Goal: Transaction & Acquisition: Book appointment/travel/reservation

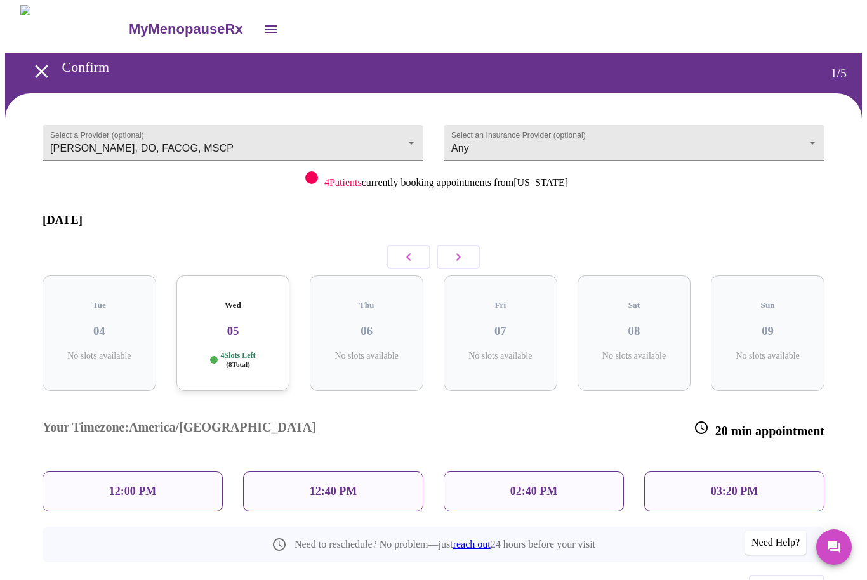
click at [467, 245] on button "button" at bounding box center [458, 257] width 43 height 24
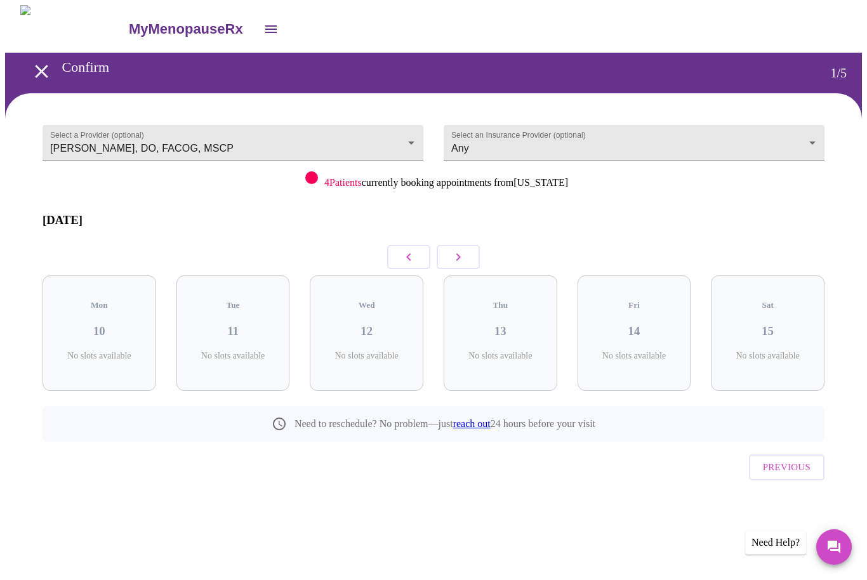
click at [456, 245] on button "button" at bounding box center [458, 257] width 43 height 24
click at [414, 249] on icon "button" at bounding box center [408, 256] width 15 height 15
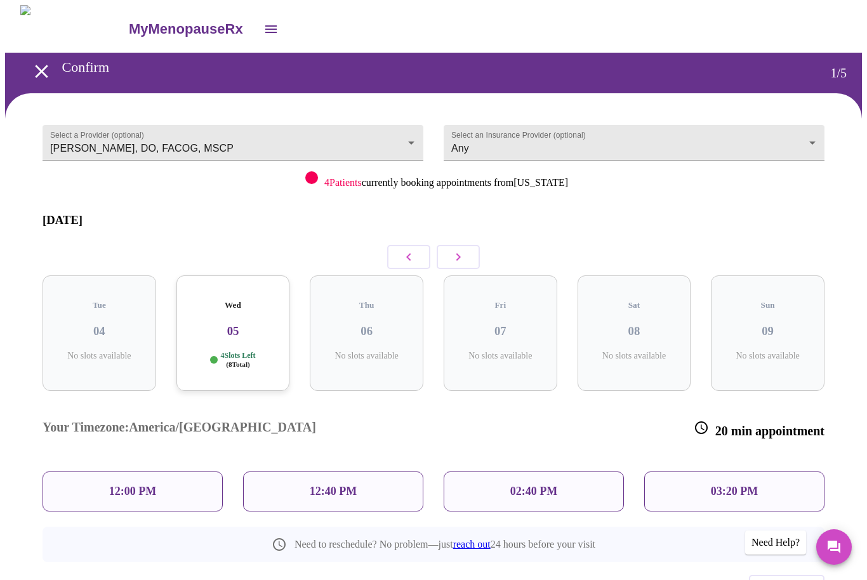
click at [411, 254] on icon "button" at bounding box center [408, 256] width 15 height 15
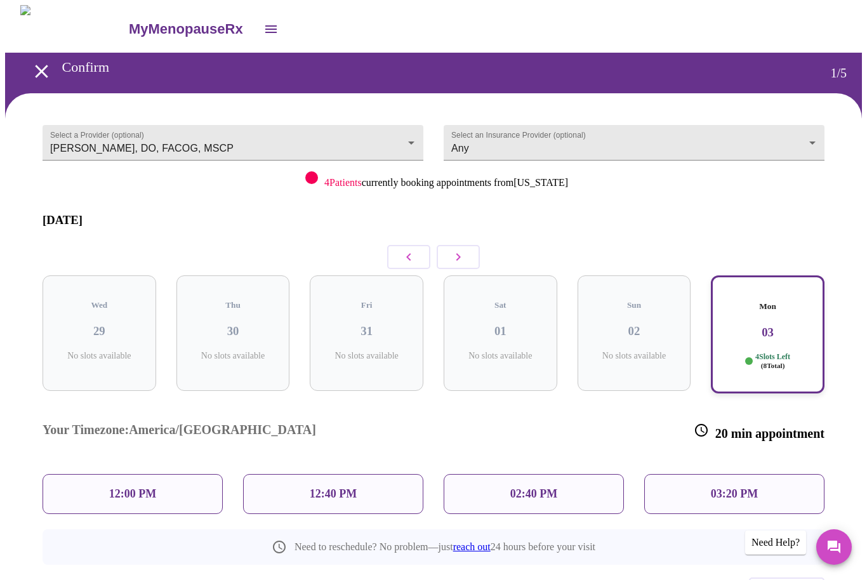
click at [400, 249] on button "button" at bounding box center [408, 257] width 43 height 24
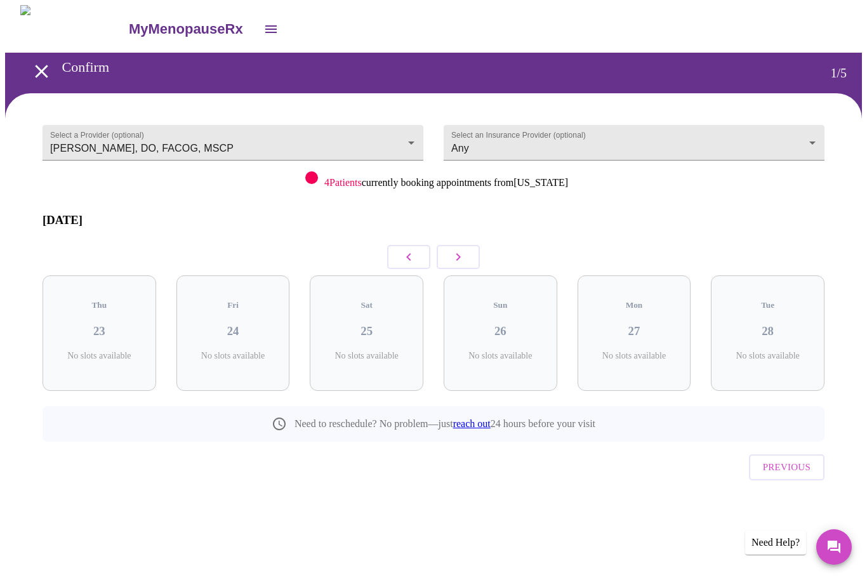
click at [401, 258] on button "button" at bounding box center [408, 257] width 43 height 24
click at [458, 255] on button "button" at bounding box center [458, 257] width 43 height 24
click at [457, 255] on button "button" at bounding box center [458, 257] width 43 height 24
click at [473, 246] on button "button" at bounding box center [458, 257] width 43 height 24
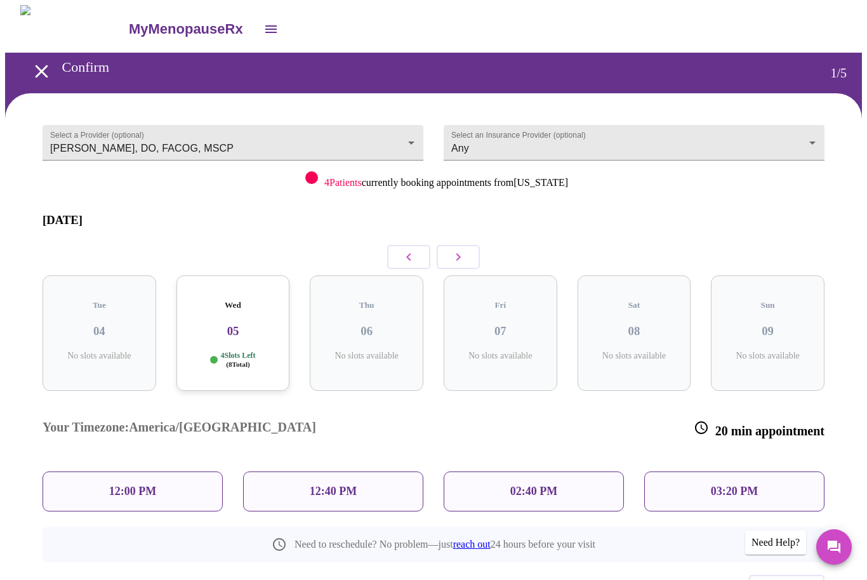
click at [393, 251] on button "button" at bounding box center [408, 257] width 43 height 24
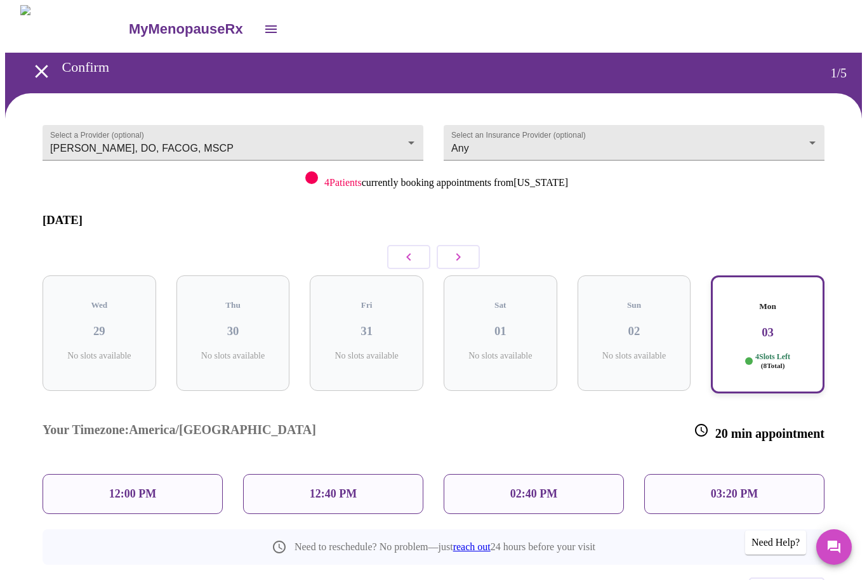
click at [530, 487] on p "02:40 PM" at bounding box center [533, 493] width 47 height 13
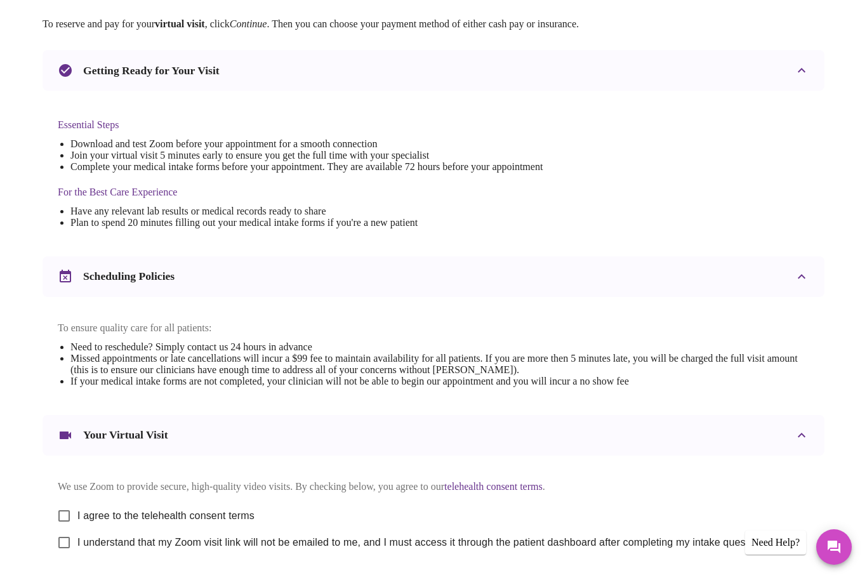
scroll to position [289, 0]
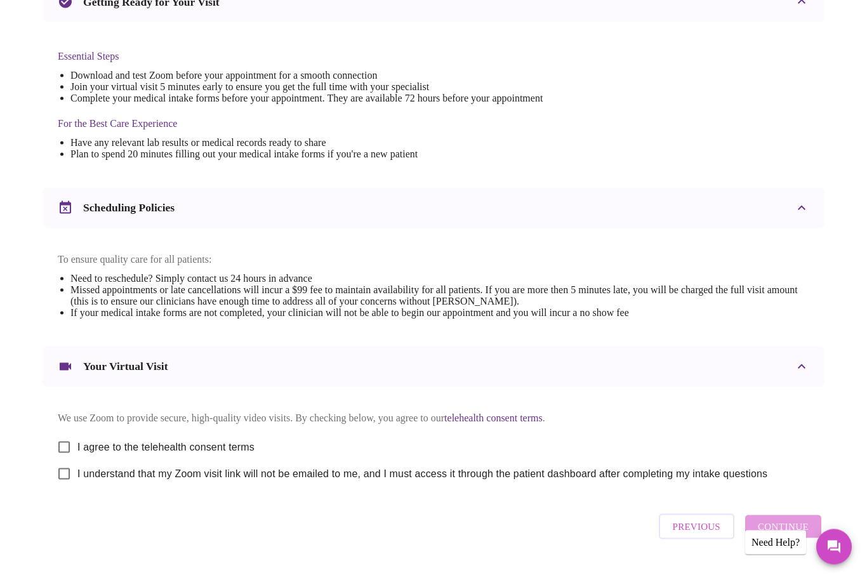
click at [201, 461] on label "I agree to the telehealth consent terms" at bounding box center [153, 447] width 204 height 27
click at [77, 461] on input "I agree to the telehealth consent terms" at bounding box center [64, 447] width 27 height 27
checkbox input "true"
click at [205, 482] on span "I understand that my Zoom visit link will not be emailed to me, and I must acce…" at bounding box center [422, 473] width 690 height 15
click at [77, 485] on input "I understand that my Zoom visit link will not be emailed to me, and I must acce…" at bounding box center [64, 474] width 27 height 27
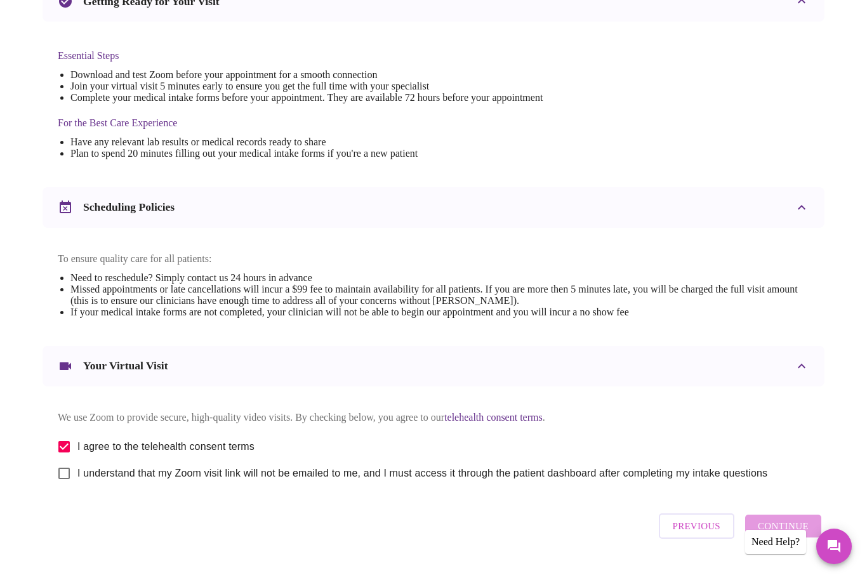
checkbox input "true"
click at [782, 535] on span "Continue" at bounding box center [783, 526] width 51 height 16
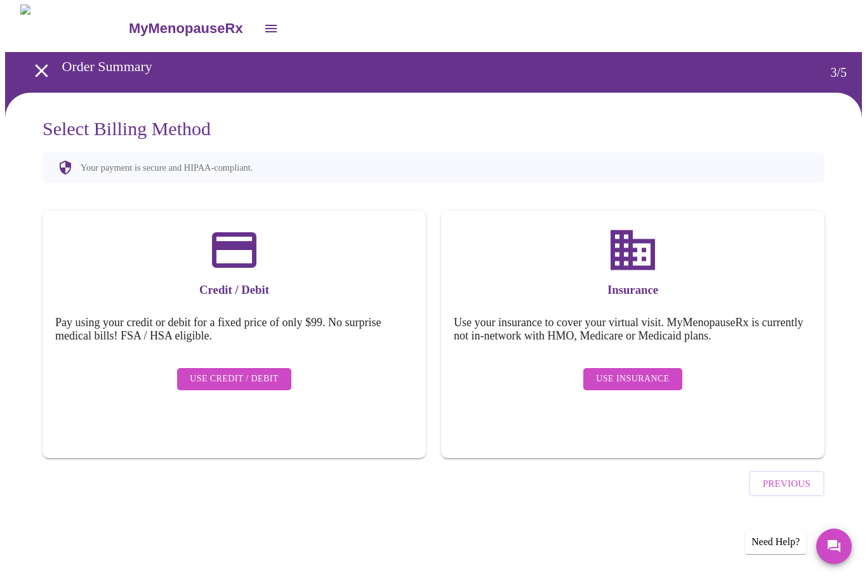
scroll to position [0, 0]
click at [653, 362] on div "Use Insurance" at bounding box center [633, 379] width 358 height 35
click at [629, 372] on span "Use Insurance" at bounding box center [632, 380] width 73 height 16
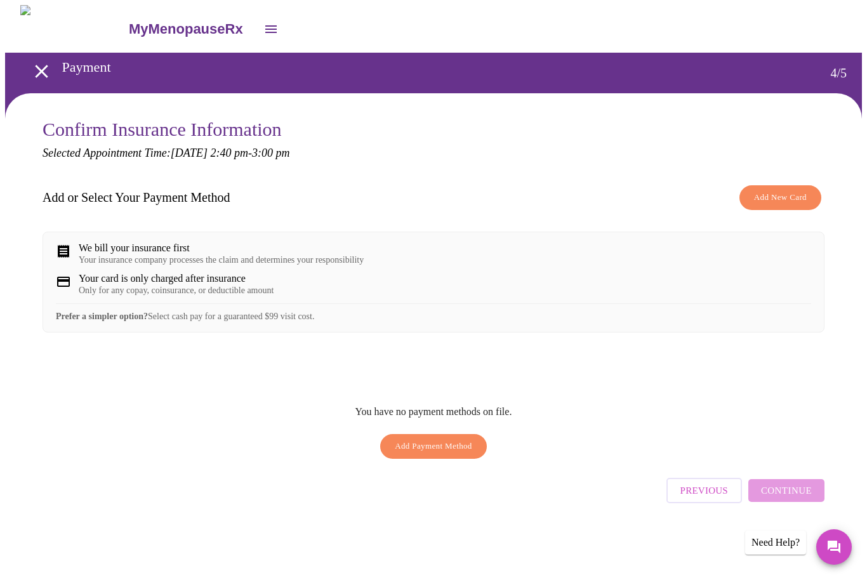
click at [780, 195] on span "Add New Card" at bounding box center [780, 197] width 53 height 15
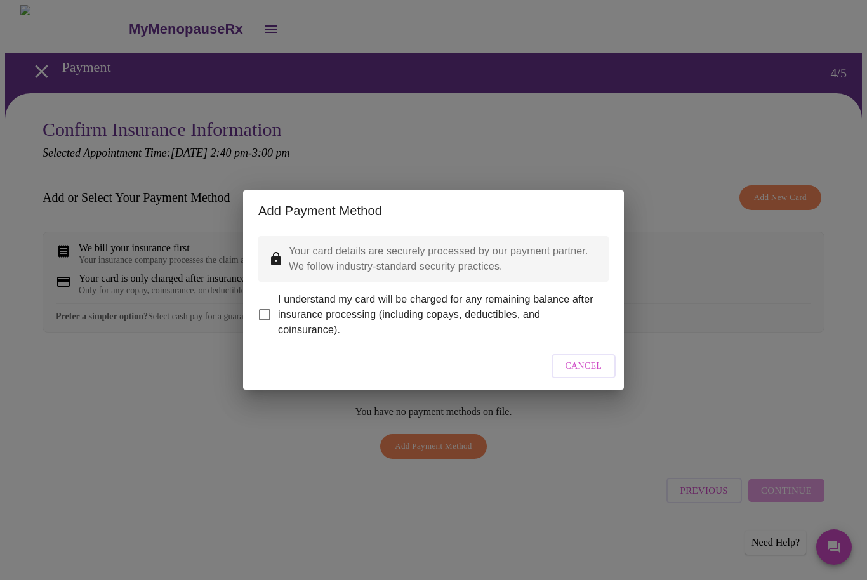
click at [595, 379] on button "Cancel" at bounding box center [583, 366] width 65 height 25
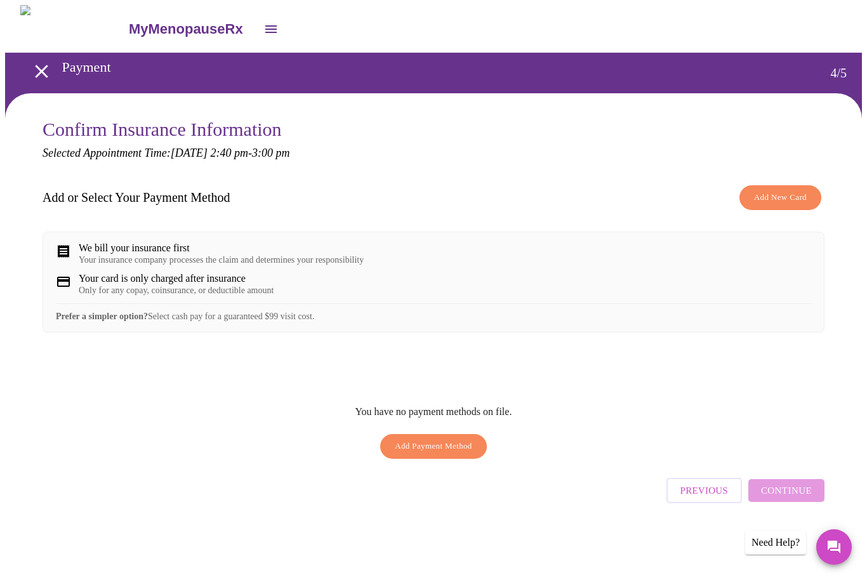
click at [172, 257] on div "We bill your insurance first Your insurance company processes the claim and det…" at bounding box center [221, 253] width 285 height 23
click at [130, 261] on div "Your insurance company processes the claim and determines your responsibility" at bounding box center [221, 260] width 285 height 10
click at [95, 257] on div "We bill your insurance first Your insurance company processes the claim and det…" at bounding box center [221, 253] width 285 height 23
click at [143, 247] on div "We bill your insurance first" at bounding box center [221, 247] width 285 height 11
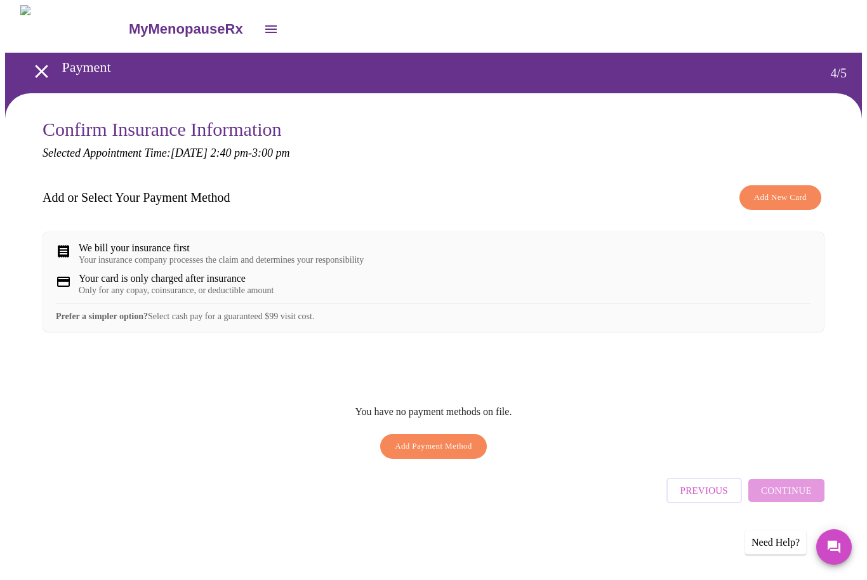
click at [761, 191] on span "Add New Card" at bounding box center [780, 197] width 53 height 15
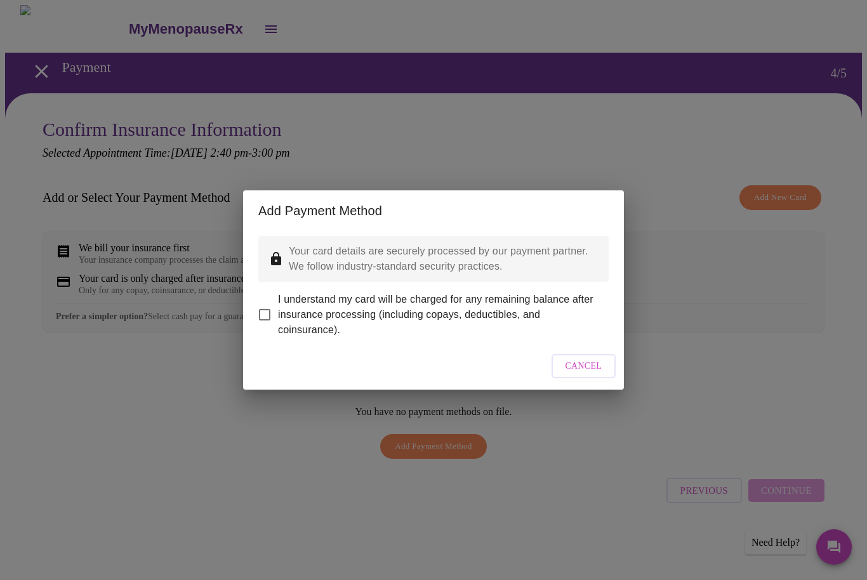
click at [598, 379] on button "Cancel" at bounding box center [583, 366] width 65 height 25
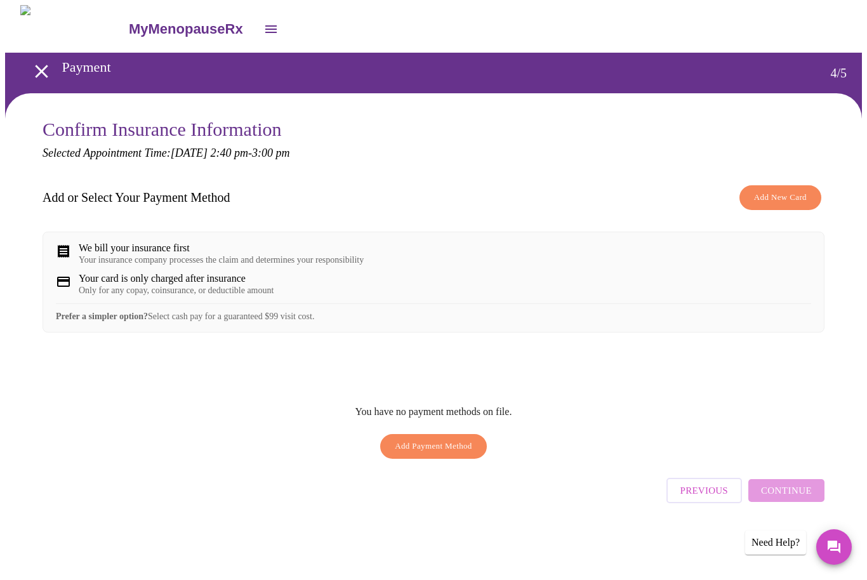
click at [454, 448] on button "Add Payment Method" at bounding box center [433, 446] width 107 height 25
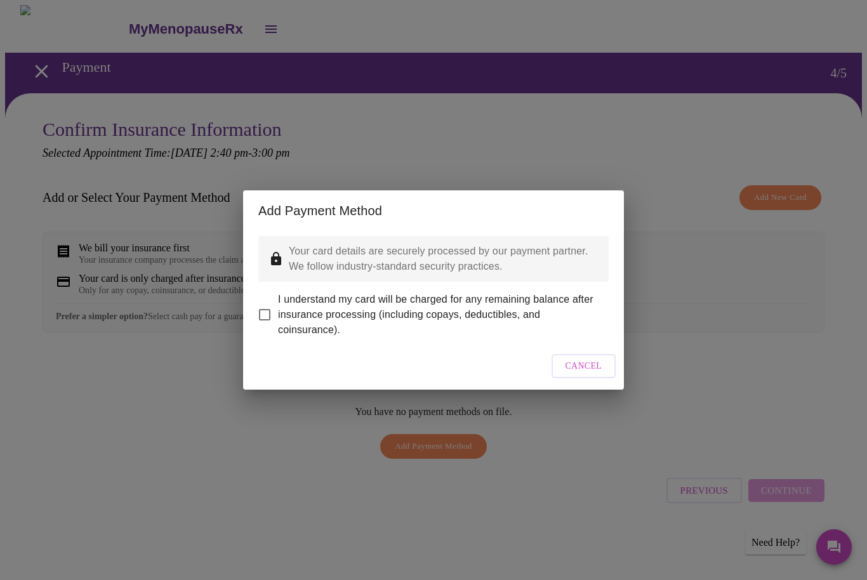
click at [589, 379] on button "Cancel" at bounding box center [583, 366] width 65 height 25
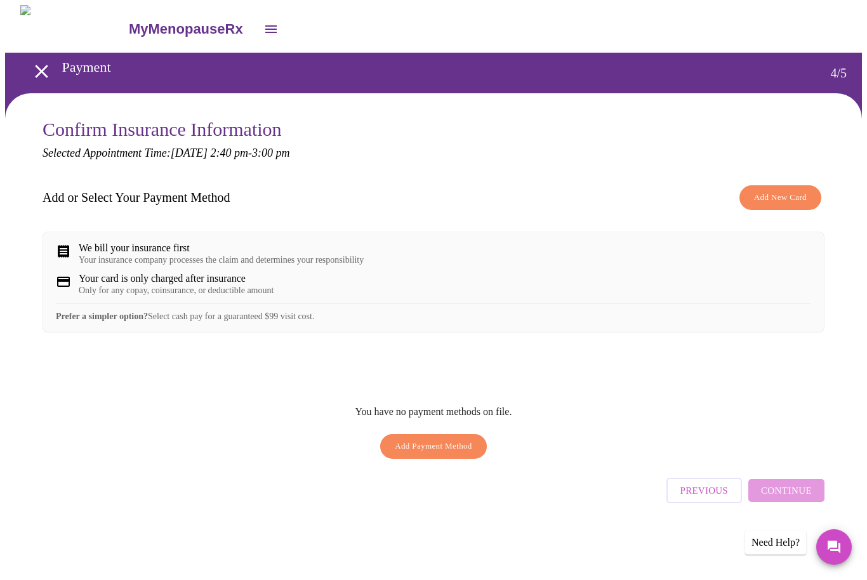
click at [364, 254] on div "We bill your insurance first" at bounding box center [221, 247] width 285 height 11
click at [149, 251] on div "We bill your insurance first" at bounding box center [221, 247] width 285 height 11
click at [73, 255] on div "We bill your insurance first Your insurance company processes the claim and det…" at bounding box center [433, 253] width 755 height 23
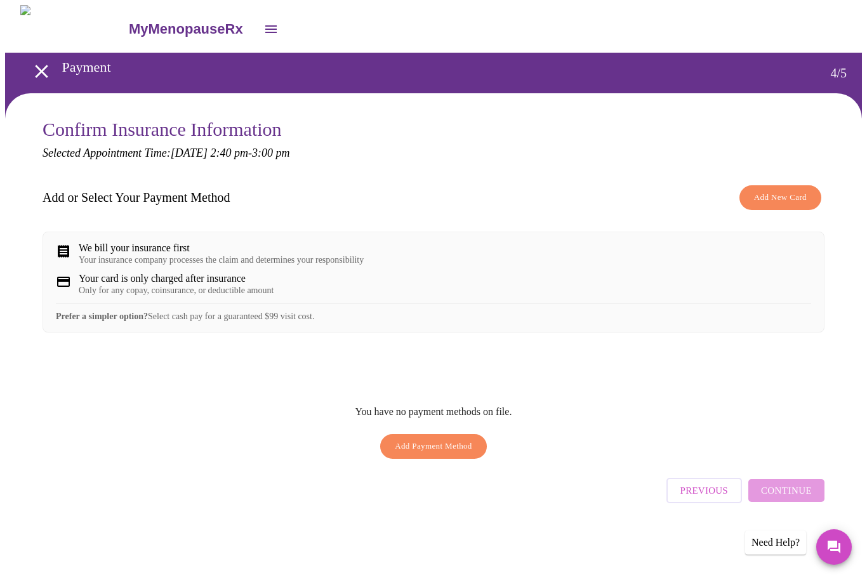
click at [779, 206] on button "Add New Card" at bounding box center [780, 197] width 82 height 25
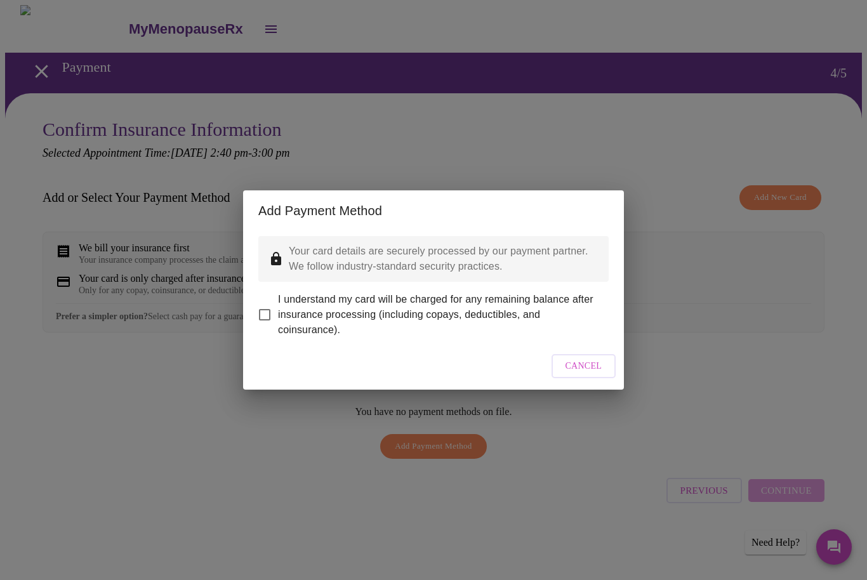
click at [515, 302] on span "I understand my card will be charged for any remaining balance after insurance …" at bounding box center [438, 315] width 320 height 46
click at [278, 302] on input "I understand my card will be charged for any remaining balance after insurance …" at bounding box center [264, 314] width 27 height 27
checkbox input "true"
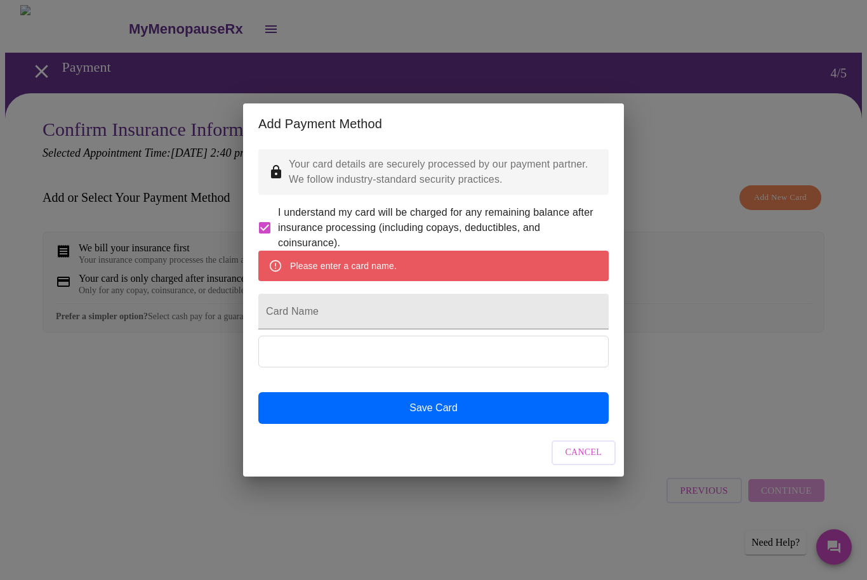
click at [570, 461] on span "Cancel" at bounding box center [583, 453] width 37 height 16
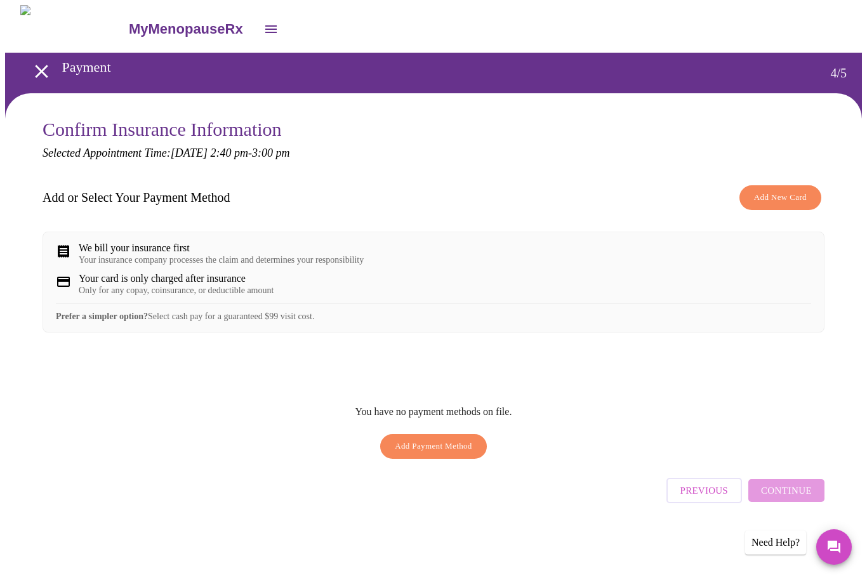
click at [709, 495] on span "Previous" at bounding box center [704, 490] width 48 height 16
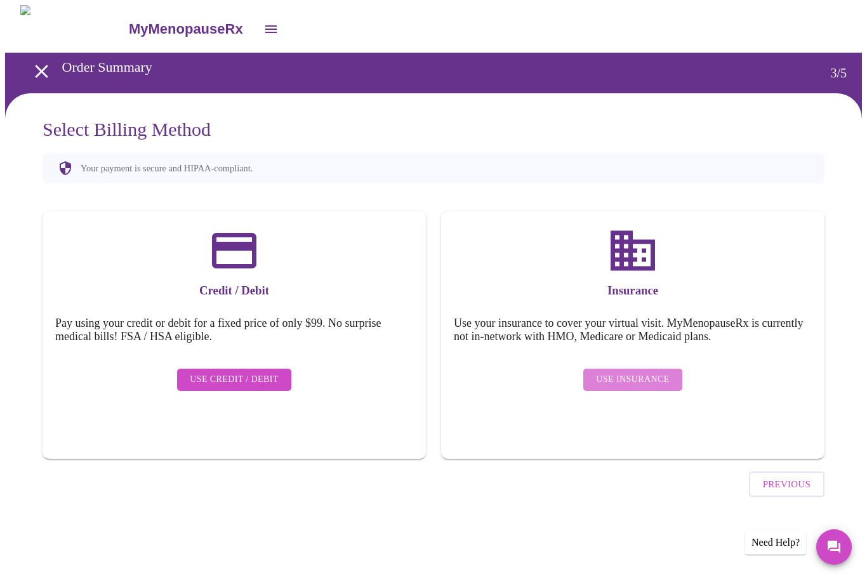
click at [645, 372] on span "Use Insurance" at bounding box center [632, 380] width 73 height 16
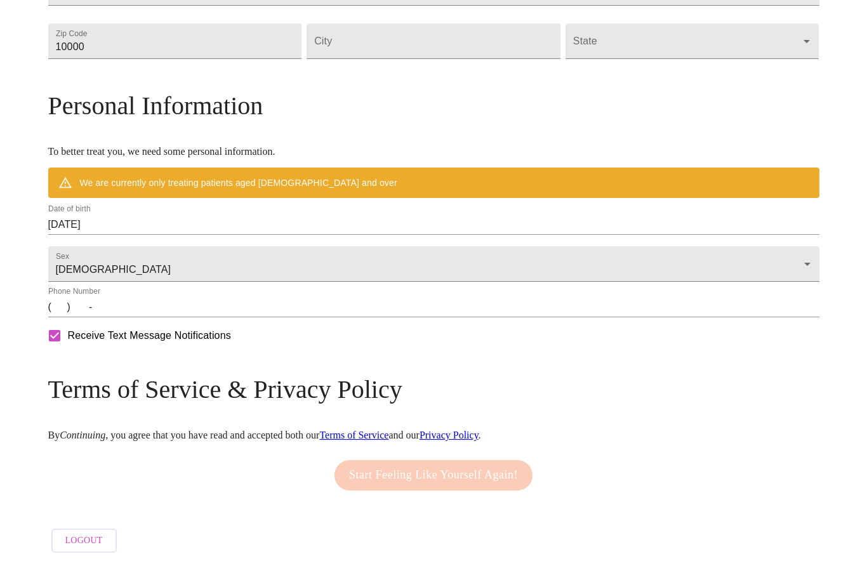
scroll to position [428, 0]
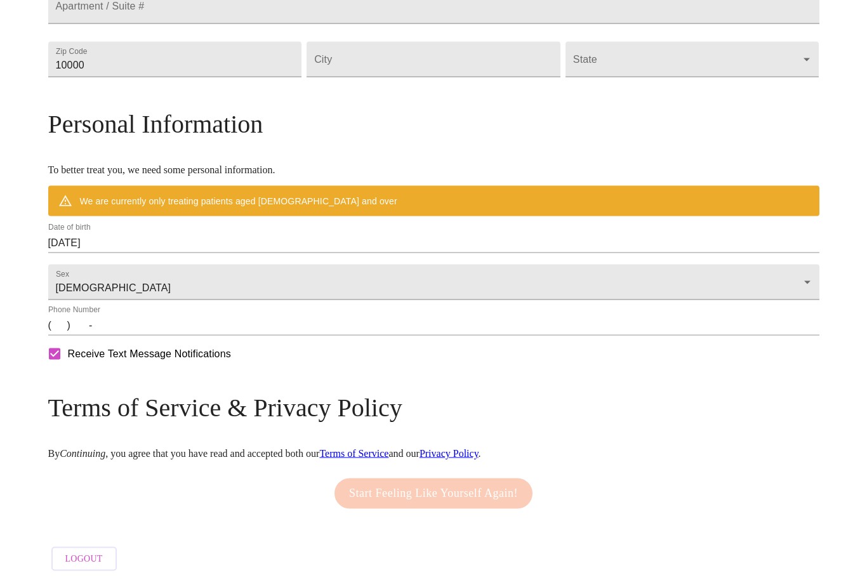
click at [477, 515] on div "Start Feeling Like Yourself Again!" at bounding box center [433, 493] width 204 height 43
click at [346, 336] on input "(   )    -" at bounding box center [433, 325] width 771 height 20
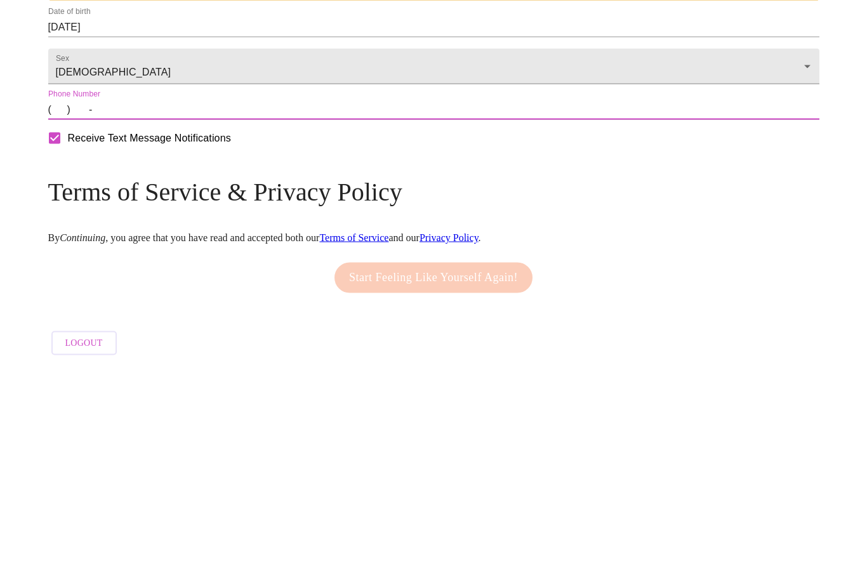
type input "(847) 530-5499"
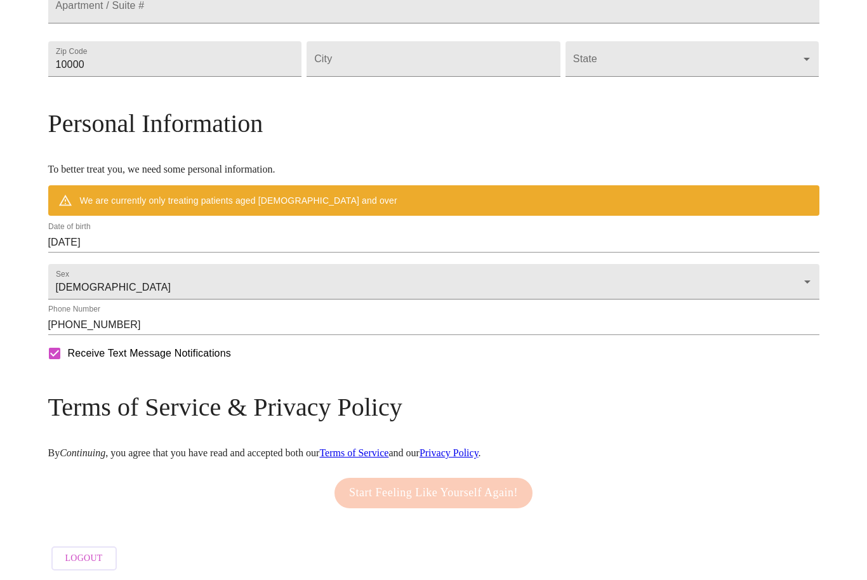
click at [399, 515] on div "Start Feeling Like Yourself Again!" at bounding box center [433, 493] width 204 height 43
click at [117, 572] on button "Logout" at bounding box center [83, 559] width 65 height 25
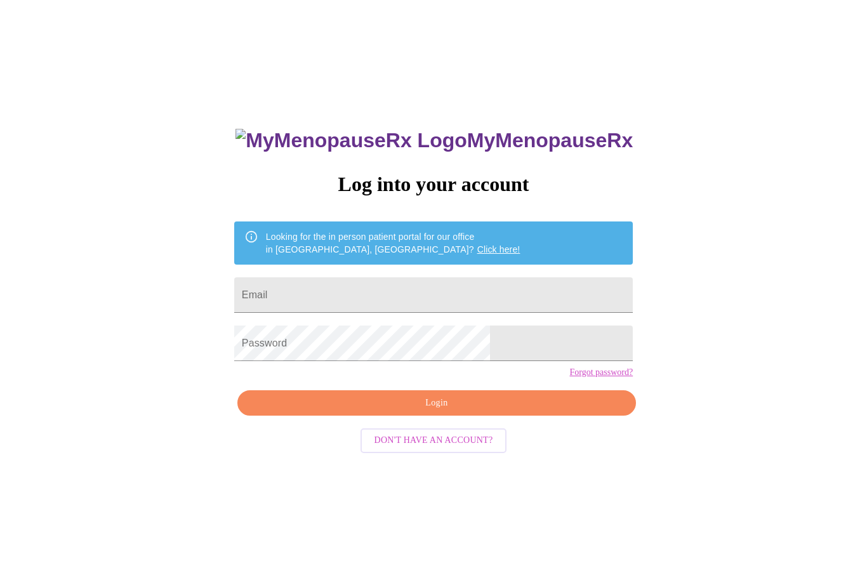
click at [463, 303] on input "Email" at bounding box center [433, 295] width 399 height 36
type input "[EMAIL_ADDRESS][DOMAIN_NAME]"
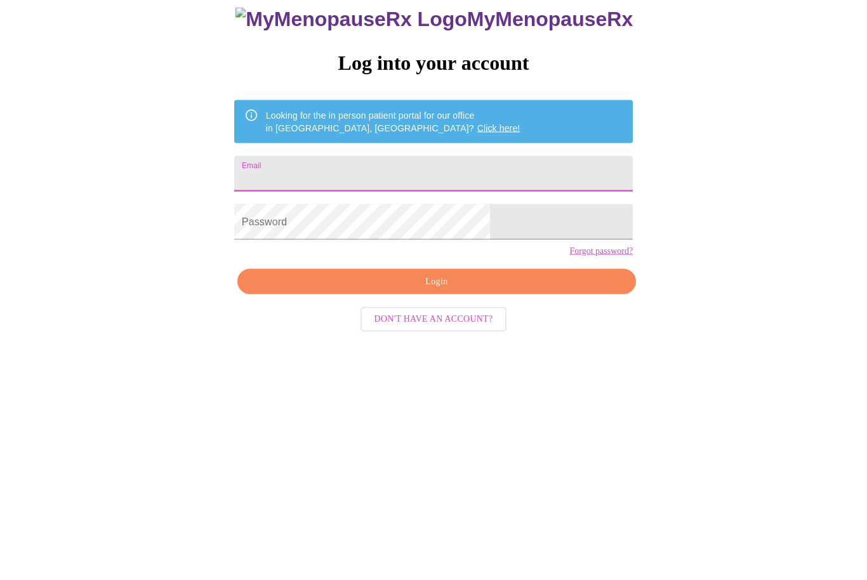
type input "[EMAIL_ADDRESS][DOMAIN_NAME]"
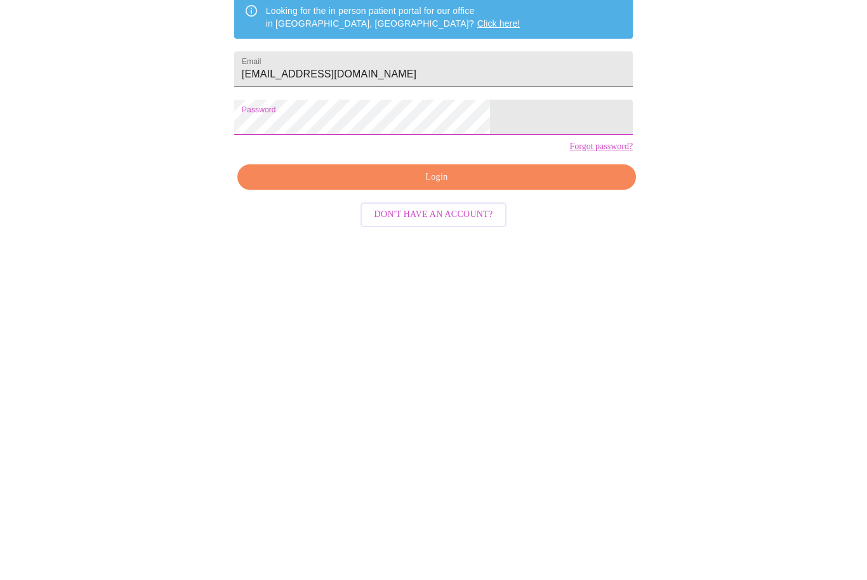
click at [515, 353] on span "Login" at bounding box center [436, 361] width 369 height 16
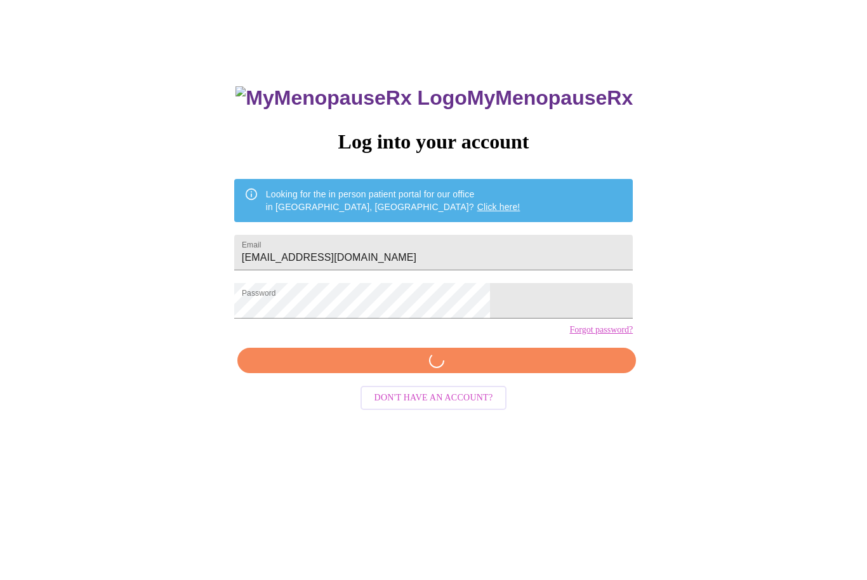
scroll to position [42, 0]
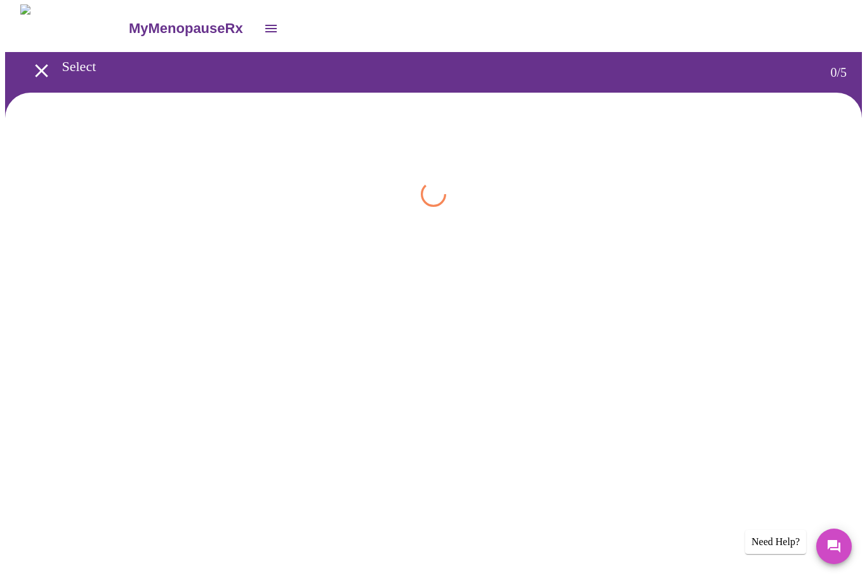
scroll to position [1, 0]
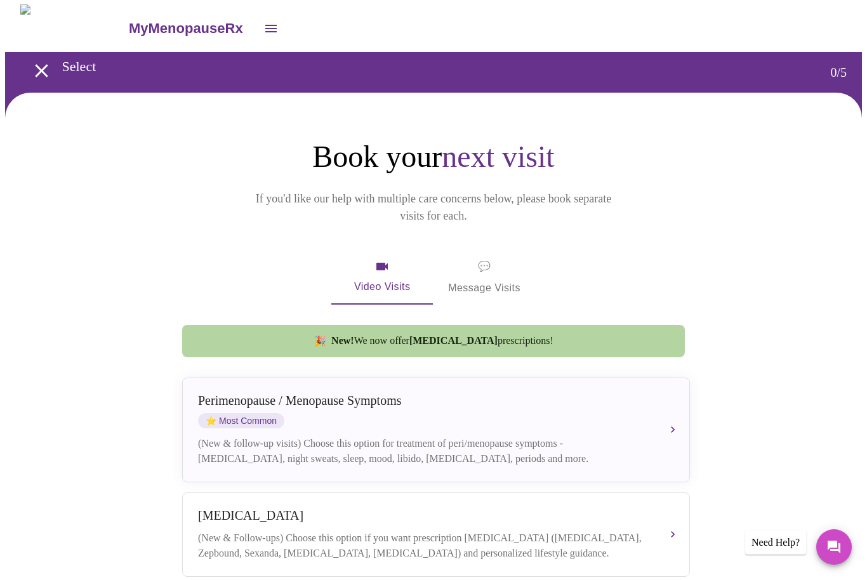
click at [662, 409] on div "[MEDICAL_DATA] / Menopause Symptoms ⭐ Most Common (New & follow-up visits) Choo…" at bounding box center [436, 429] width 476 height 73
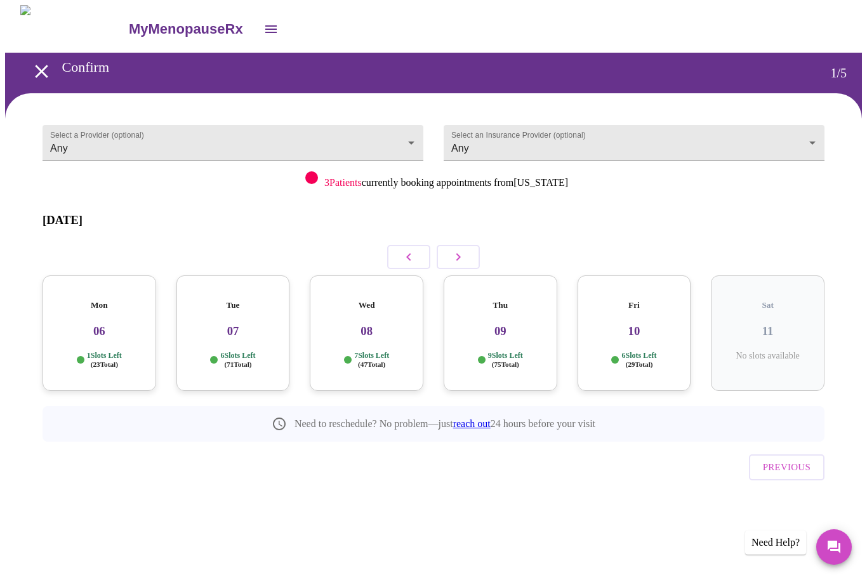
click at [406, 135] on body "MyMenopauseRx Confirm 1 / 5 Select a Provider (optional) Any Any Select an Insu…" at bounding box center [433, 274] width 857 height 539
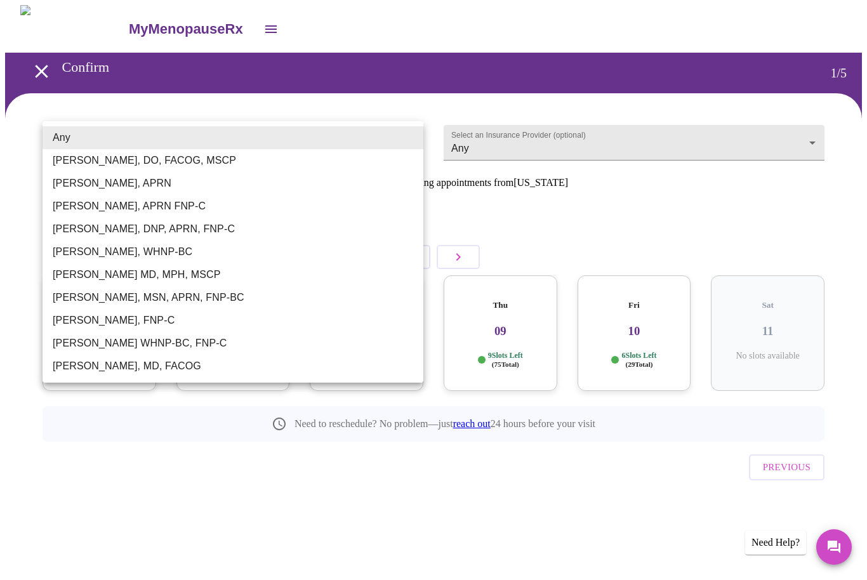
click at [183, 164] on li "[PERSON_NAME], DO, FACOG, MSCP" at bounding box center [233, 160] width 381 height 23
type input "[PERSON_NAME], DO, FACOG, MSCP"
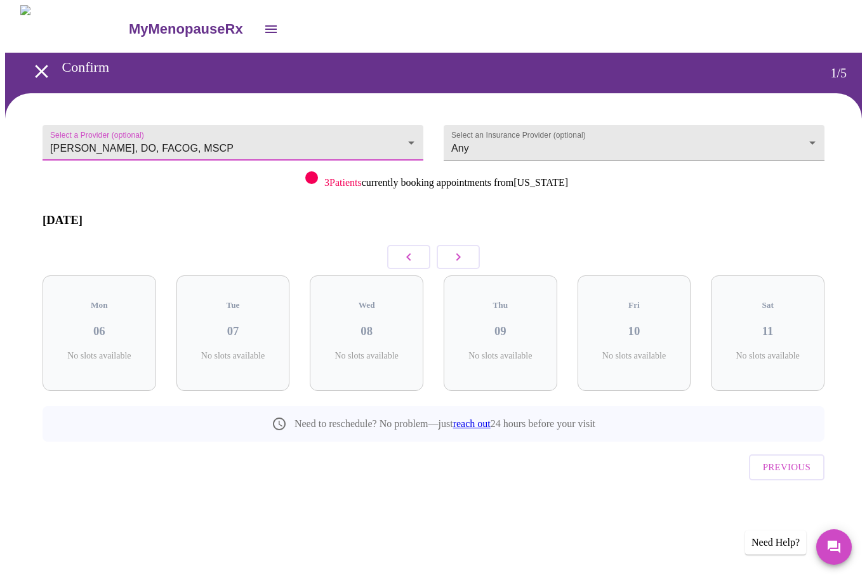
click at [623, 131] on body "MyMenopauseRx Confirm 1 / 5 Select a Provider (optional) [PERSON_NAME], DO, FAC…" at bounding box center [433, 274] width 857 height 539
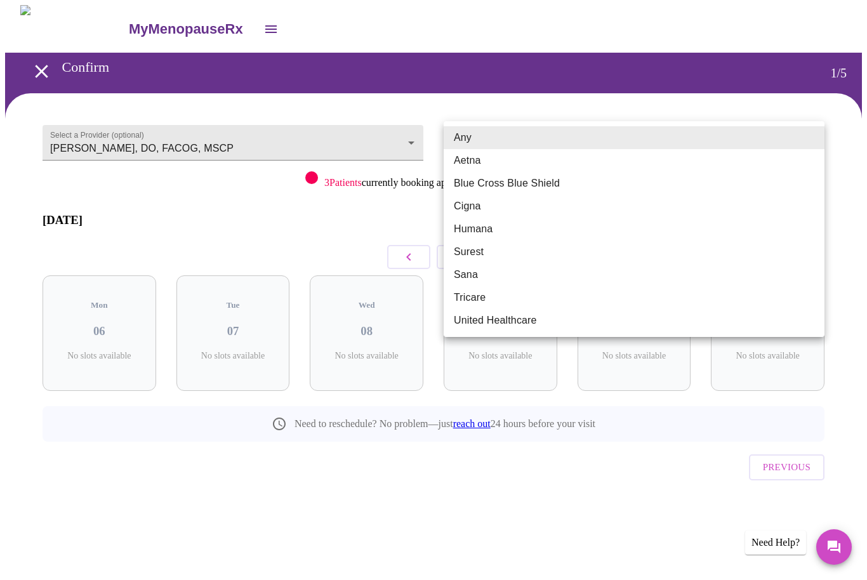
click at [486, 298] on li "Tricare" at bounding box center [634, 297] width 381 height 23
type input "Tricare"
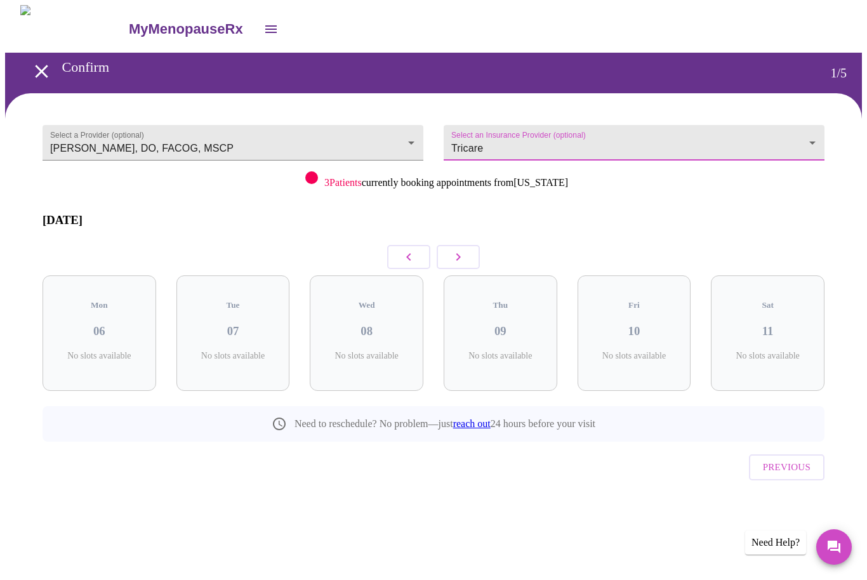
click at [465, 256] on button "button" at bounding box center [458, 257] width 43 height 24
click at [463, 249] on icon "button" at bounding box center [458, 256] width 15 height 15
click at [459, 250] on icon "button" at bounding box center [458, 256] width 15 height 15
click at [463, 249] on icon "button" at bounding box center [458, 256] width 15 height 15
click at [801, 351] on div "4 Slots Left ( 8 Total)" at bounding box center [767, 360] width 93 height 18
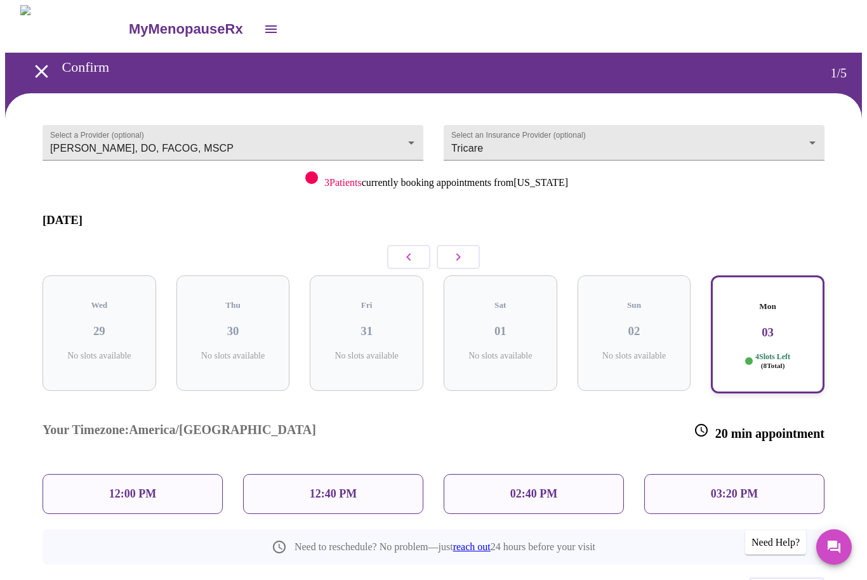
click at [458, 249] on icon "button" at bounding box center [458, 256] width 15 height 15
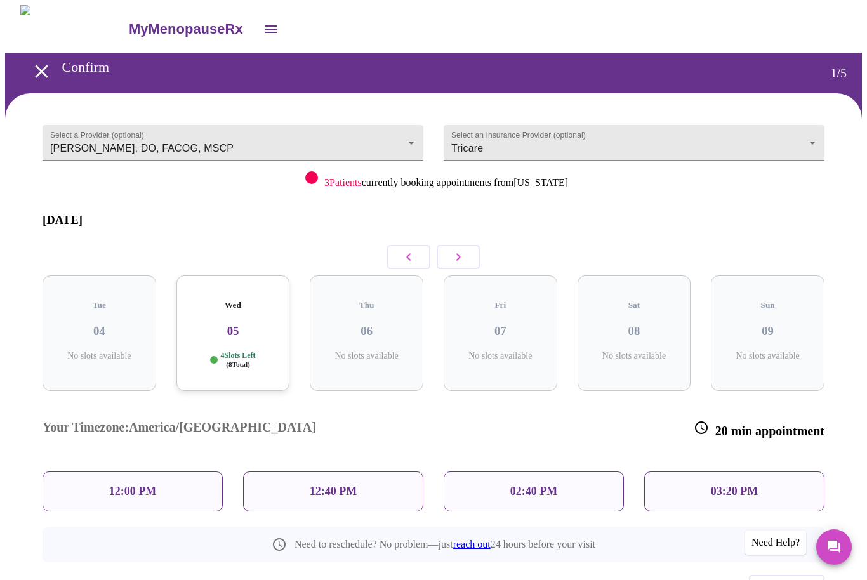
click at [462, 250] on icon "button" at bounding box center [458, 256] width 15 height 15
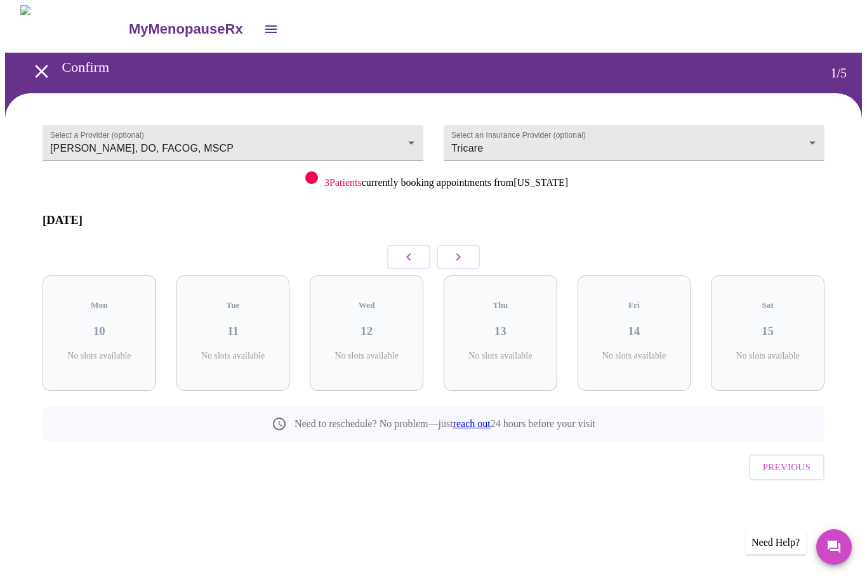
click at [457, 251] on icon "button" at bounding box center [458, 256] width 15 height 15
click at [461, 249] on icon "button" at bounding box center [458, 256] width 15 height 15
click at [454, 249] on icon "button" at bounding box center [458, 256] width 15 height 15
click at [405, 250] on icon "button" at bounding box center [408, 256] width 15 height 15
click at [412, 249] on icon "button" at bounding box center [408, 256] width 15 height 15
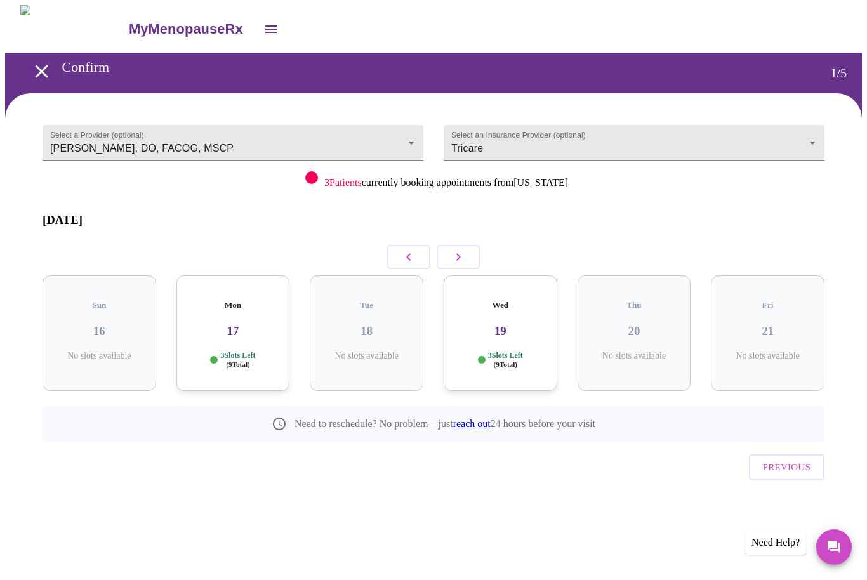
click at [409, 249] on icon "button" at bounding box center [408, 256] width 15 height 15
click at [405, 251] on icon "button" at bounding box center [408, 256] width 15 height 15
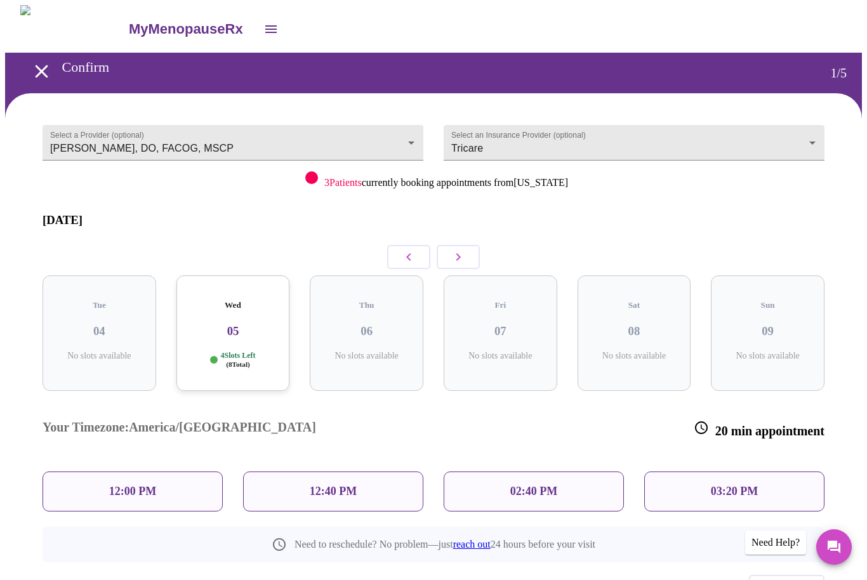
click at [404, 249] on icon "button" at bounding box center [408, 256] width 15 height 15
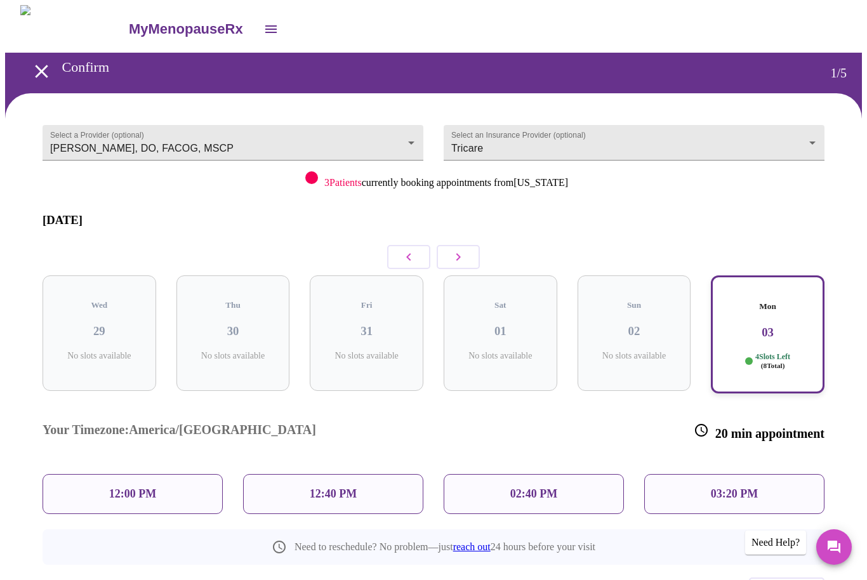
click at [460, 249] on icon "button" at bounding box center [458, 256] width 15 height 15
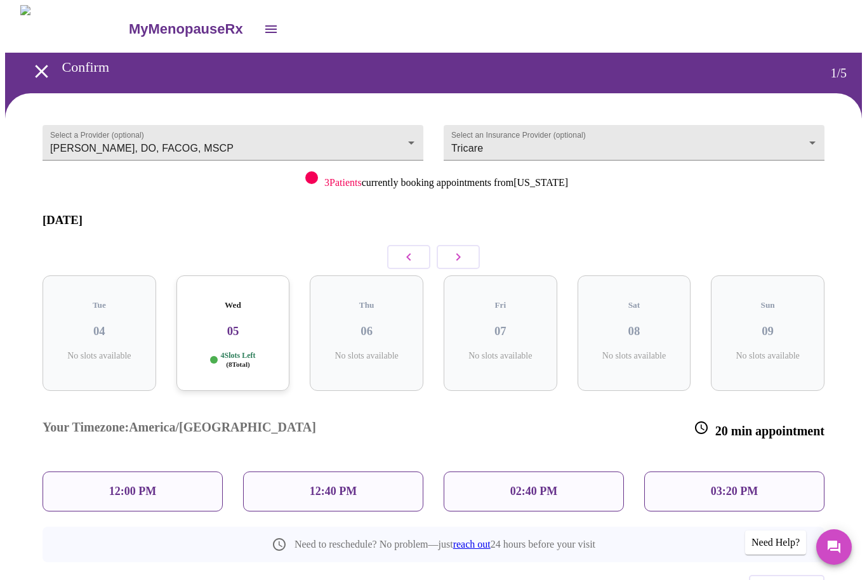
click at [400, 247] on button "button" at bounding box center [408, 257] width 43 height 24
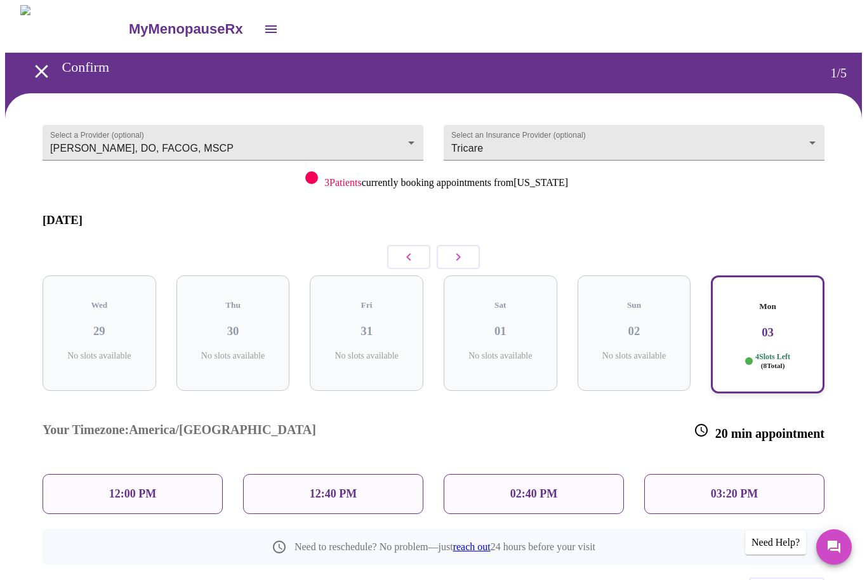
click at [545, 487] on p "02:40 PM" at bounding box center [533, 493] width 47 height 13
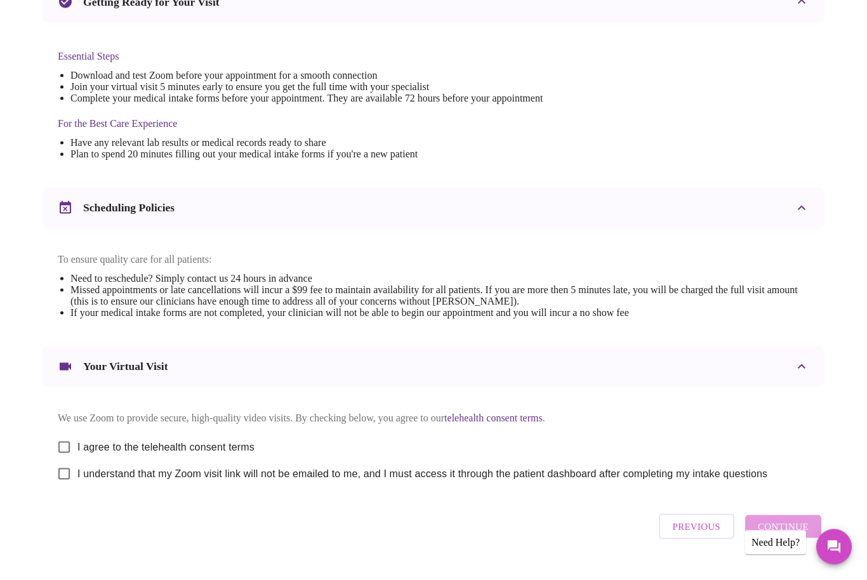
click at [76, 449] on input "I agree to the telehealth consent terms" at bounding box center [64, 447] width 27 height 27
checkbox input "true"
click at [87, 482] on span "I understand that my Zoom visit link will not be emailed to me, and I must acce…" at bounding box center [422, 473] width 690 height 15
click at [77, 487] on input "I understand that my Zoom visit link will not be emailed to me, and I must acce…" at bounding box center [64, 474] width 27 height 27
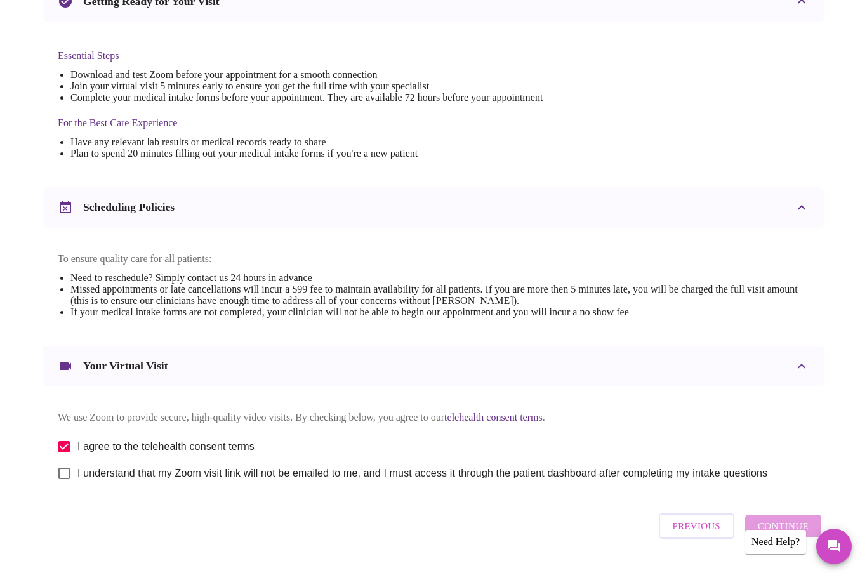
checkbox input "true"
click at [782, 535] on span "Continue" at bounding box center [783, 526] width 51 height 16
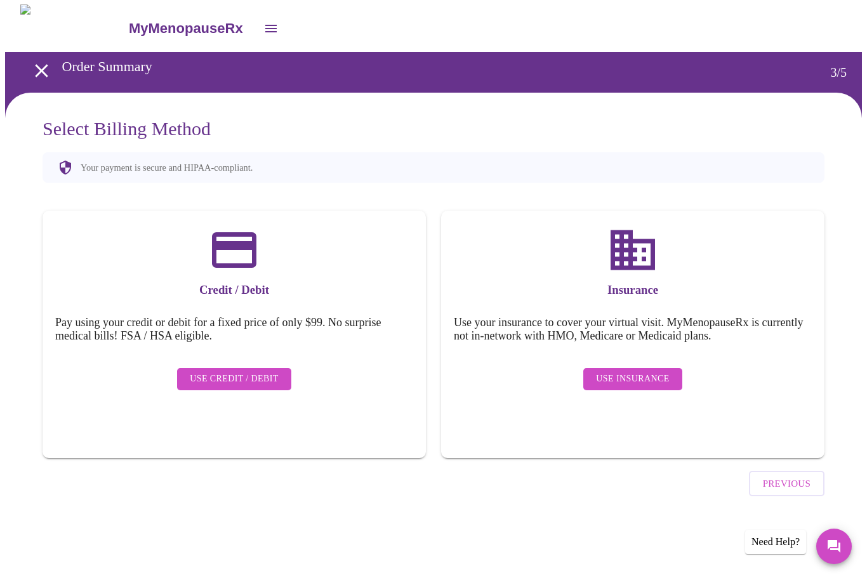
click at [628, 372] on span "Use Insurance" at bounding box center [632, 380] width 73 height 16
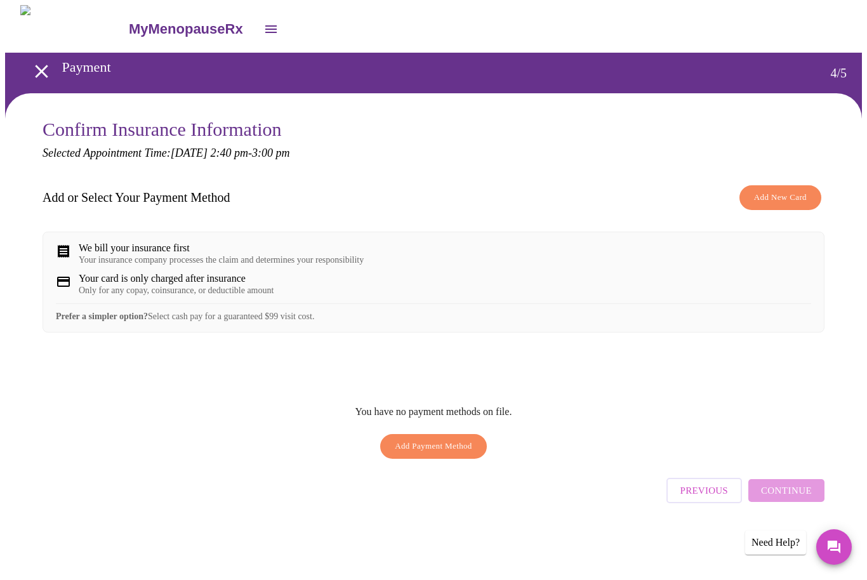
click at [793, 197] on span "Add New Card" at bounding box center [780, 197] width 53 height 15
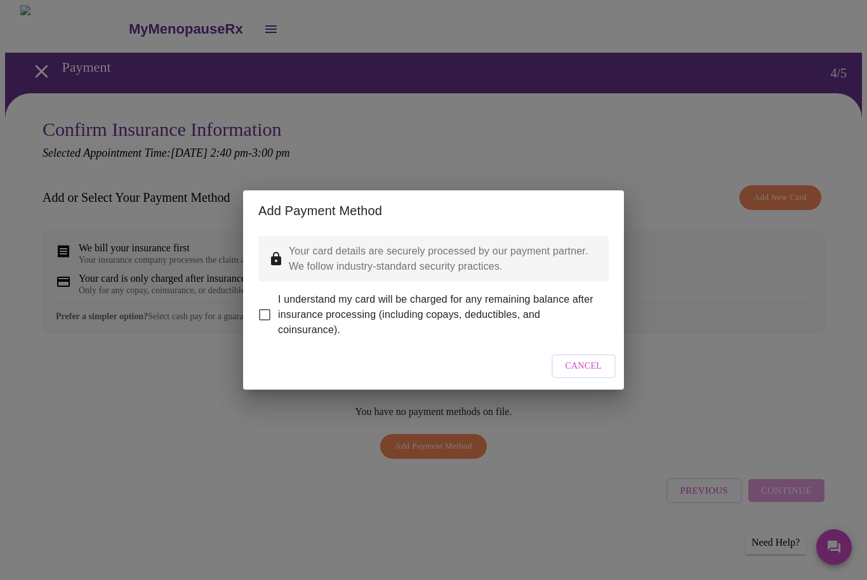
click at [277, 310] on input "I understand my card will be charged for any remaining balance after insurance …" at bounding box center [264, 314] width 27 height 27
checkbox input "true"
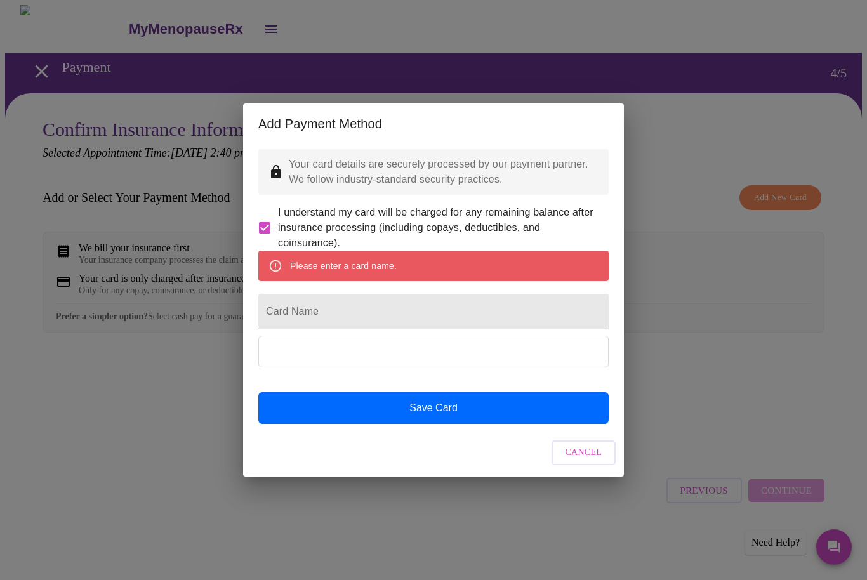
click at [402, 265] on div "Please enter a card name." at bounding box center [433, 266] width 350 height 30
click at [583, 461] on span "Cancel" at bounding box center [583, 453] width 37 height 16
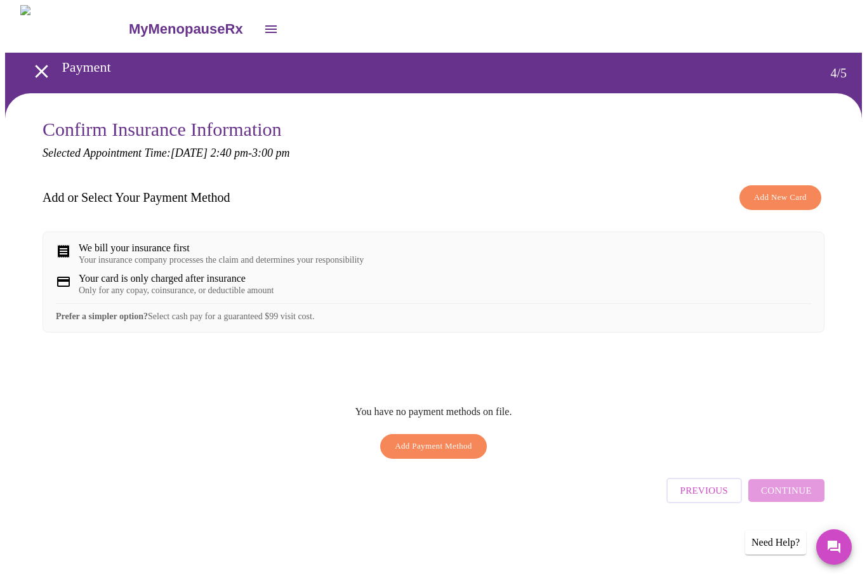
click at [447, 454] on span "Add Payment Method" at bounding box center [433, 446] width 77 height 15
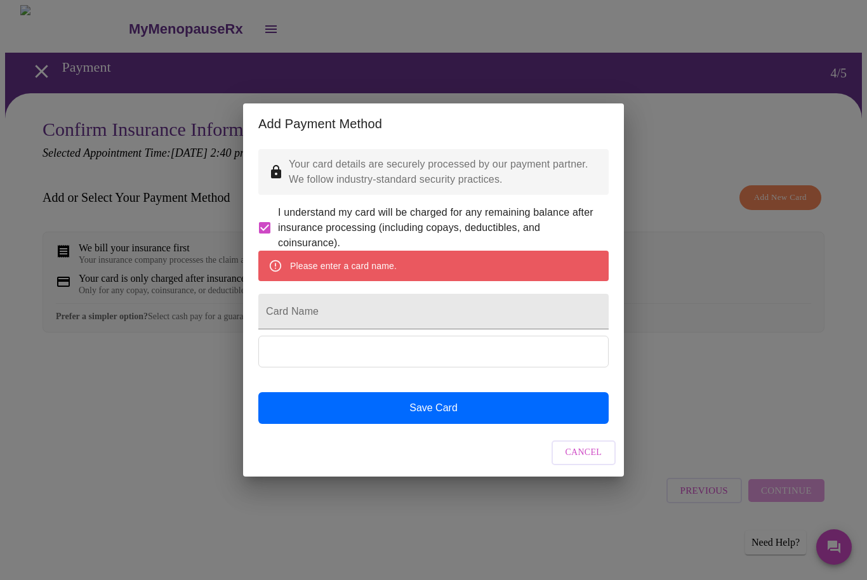
click at [308, 307] on input "Card Name" at bounding box center [433, 312] width 350 height 36
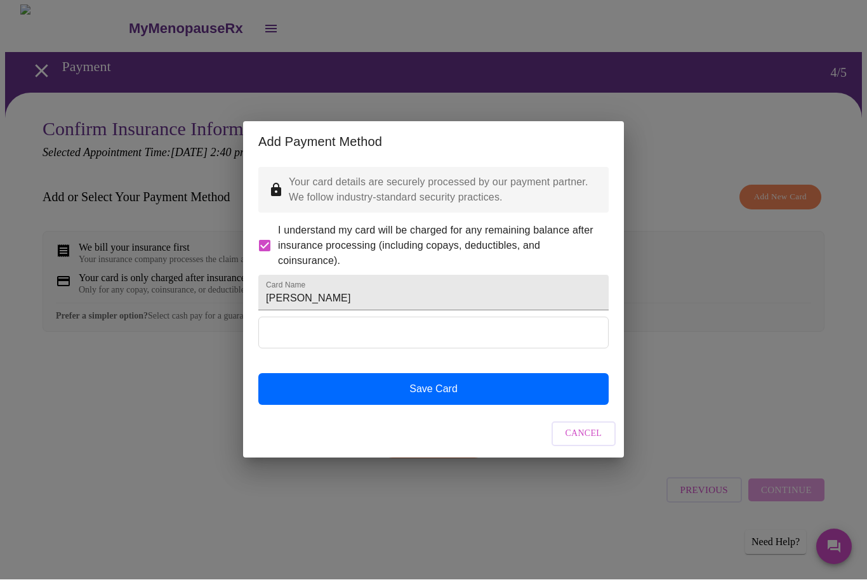
click at [374, 301] on input "[PERSON_NAME]" at bounding box center [433, 293] width 350 height 36
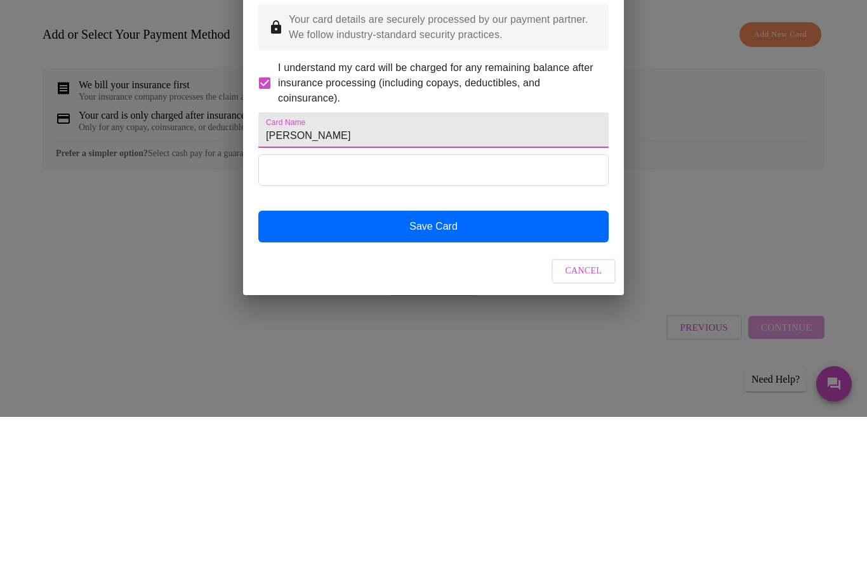
type input "[PERSON_NAME]"
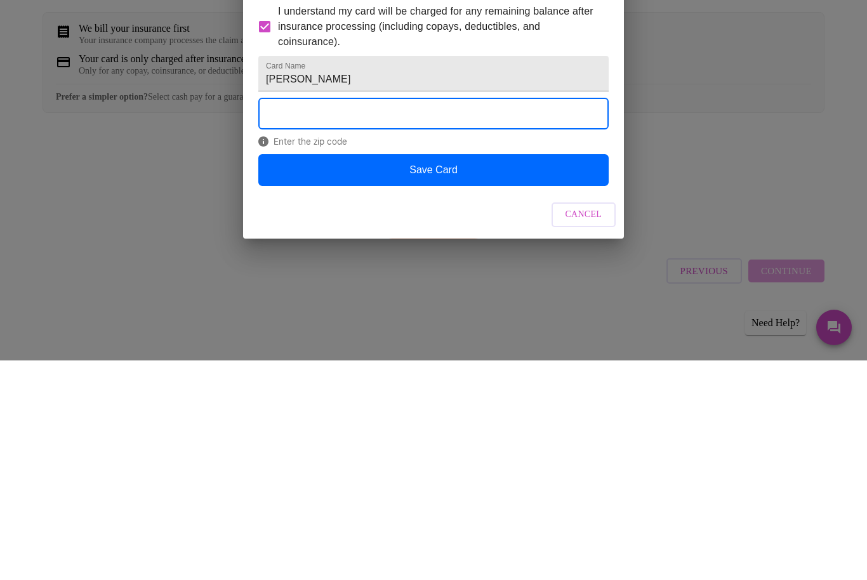
click at [465, 374] on button "Save Card" at bounding box center [433, 390] width 350 height 32
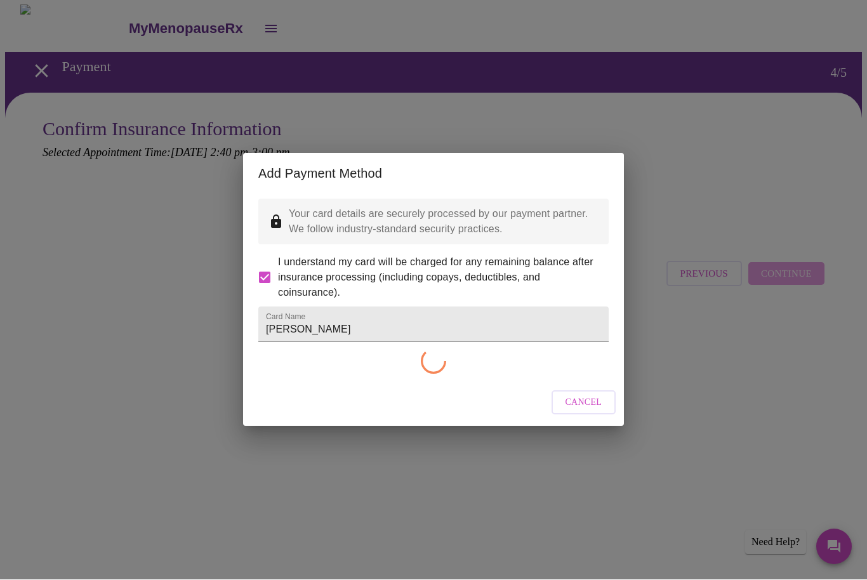
checkbox input "false"
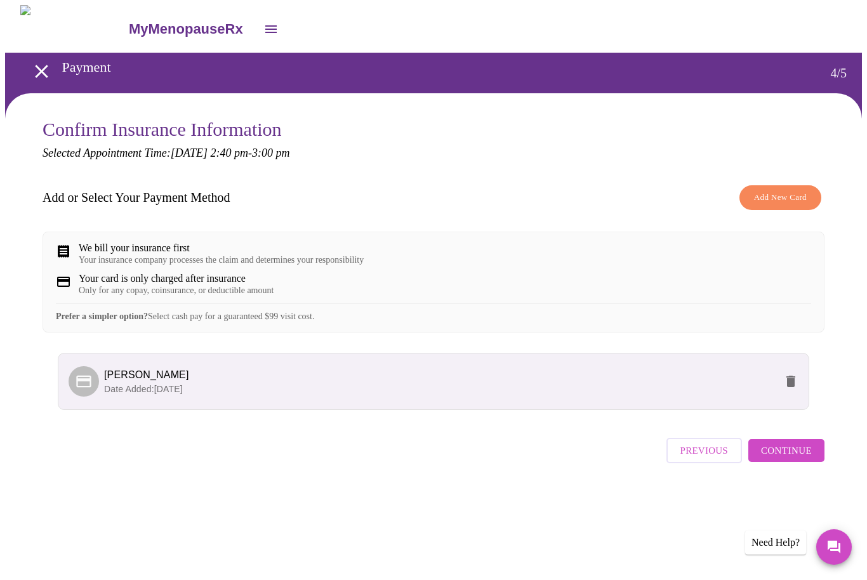
click at [803, 459] on span "Continue" at bounding box center [786, 450] width 51 height 16
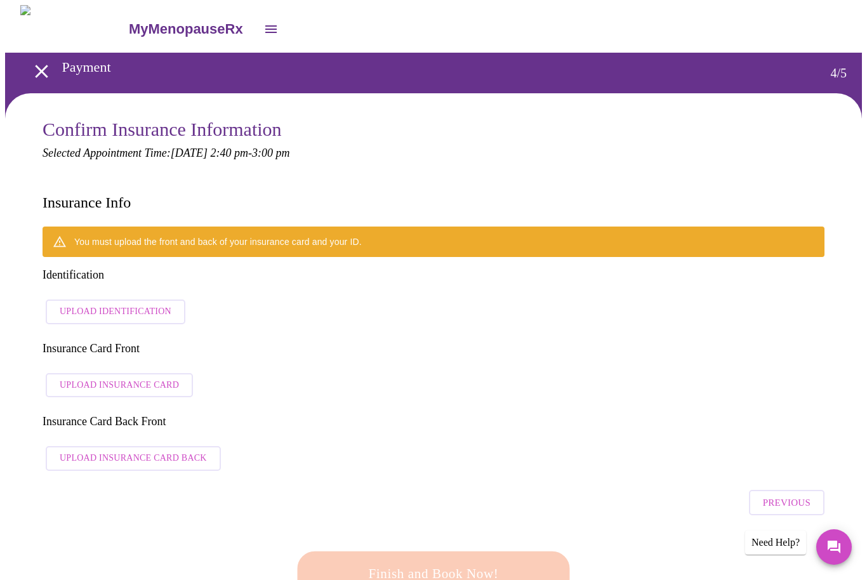
click at [128, 300] on button "Upload Identification" at bounding box center [116, 312] width 140 height 25
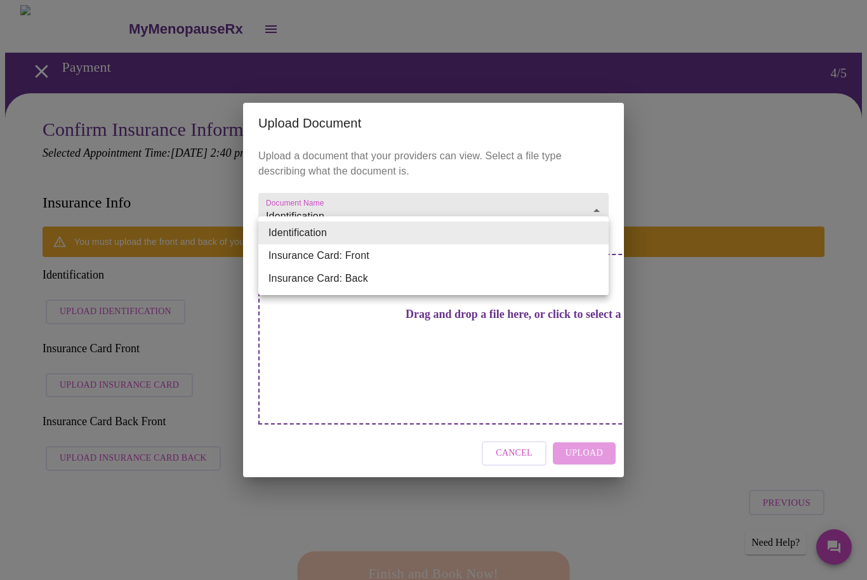
click at [136, 482] on div at bounding box center [433, 290] width 867 height 580
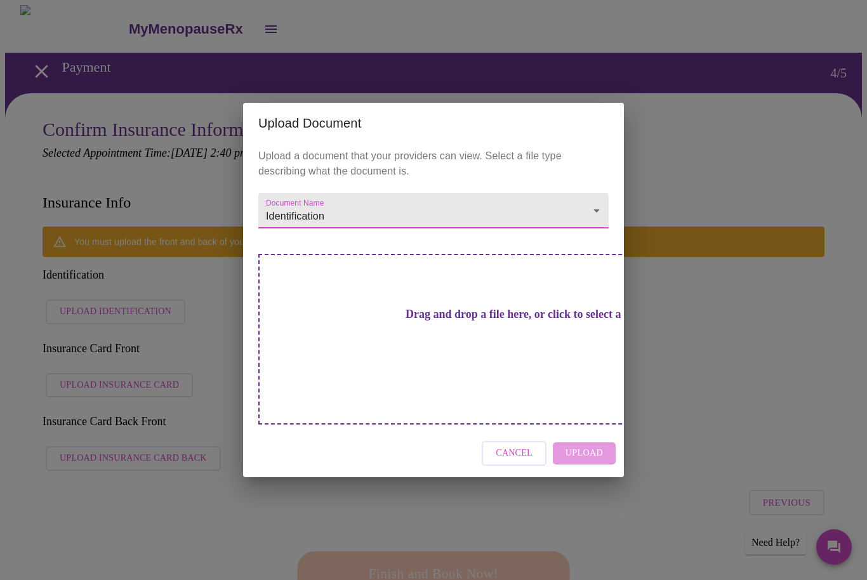
click at [461, 321] on h3 "Drag and drop a file here, or click to select a file" at bounding box center [522, 314] width 350 height 13
